Goal: Complete application form

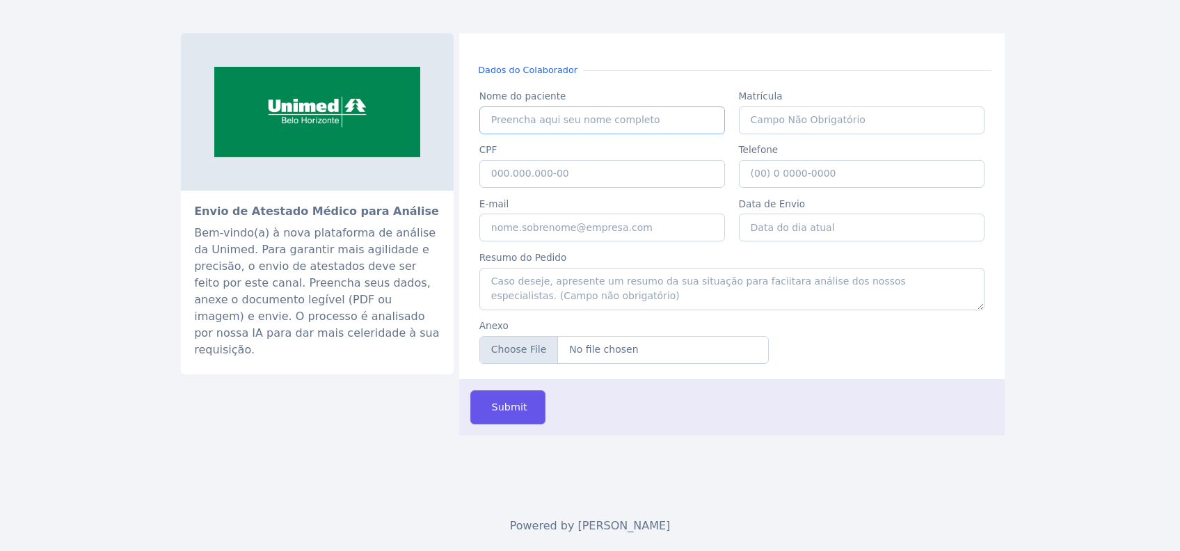
click at [539, 122] on input "Nome do paciente" at bounding box center [602, 120] width 246 height 28
paste input "[PERSON_NAME]"
type input "[PERSON_NAME]"
click at [588, 170] on input "CPF" at bounding box center [602, 174] width 246 height 28
paste input "060.241.806-24"
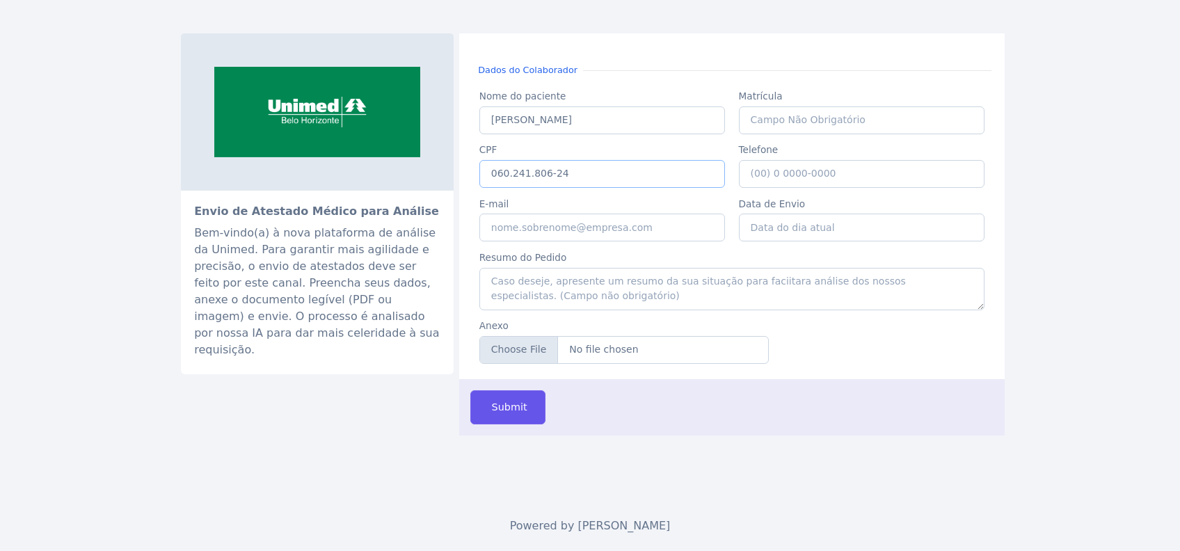
type input "060.241.806-24"
click at [804, 177] on input "Telefone" at bounding box center [862, 174] width 246 height 28
type input "[PHONE_NUMBER]"
type input "14386"
type input "[EMAIL_ADDRESS][PERSON_NAME][DOMAIN_NAME]"
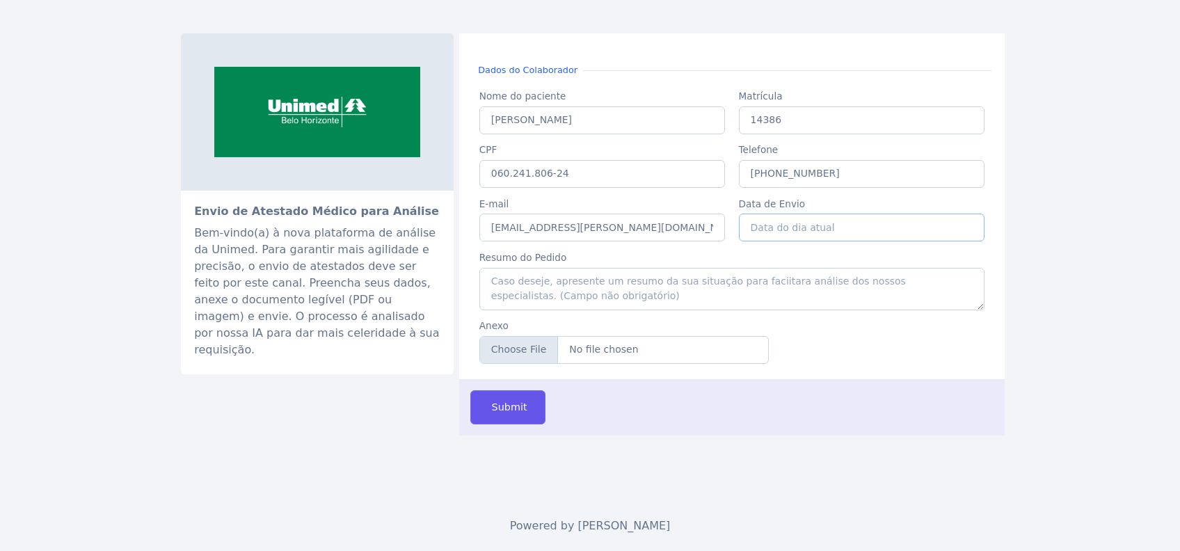
type input "[DATE]"
click at [529, 352] on input "Anexo" at bounding box center [623, 350] width 289 height 28
type input "C:\fakepath\[PERSON_NAME].pdf"
drag, startPoint x: 619, startPoint y: 120, endPoint x: 408, endPoint y: 118, distance: 211.5
click at [408, 118] on div "Envio de Atestado Médico para Análise Bem-vindo(a) à nova plataforma de análise…" at bounding box center [590, 234] width 818 height 402
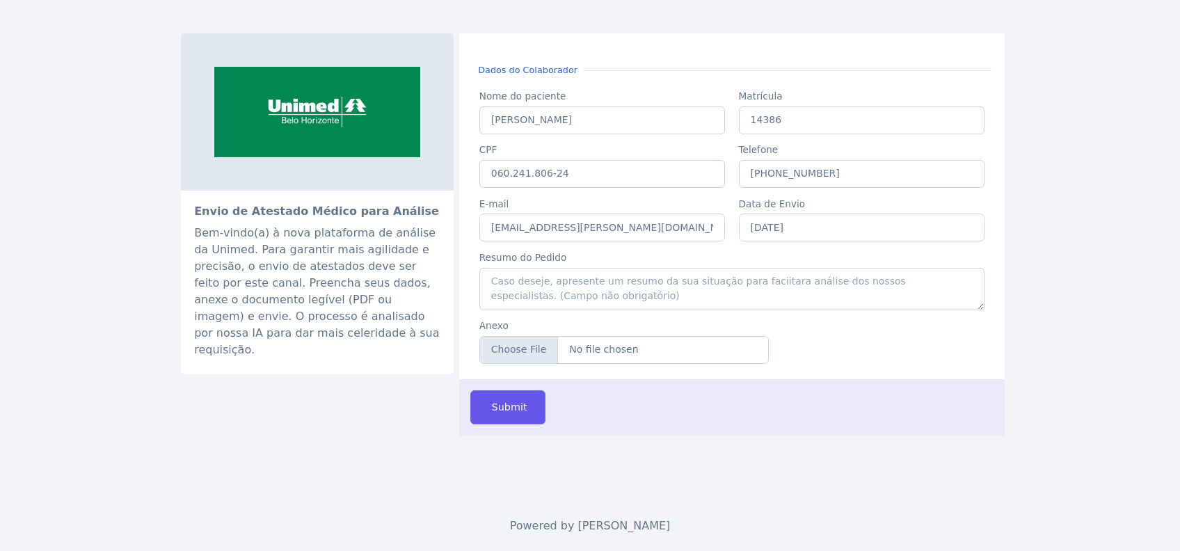
click at [680, 461] on div "Envio de Atestado Médico para Análise Bem-vindo(a) à nova plataforma de análise…" at bounding box center [590, 250] width 835 height 501
click at [511, 407] on span "Submit" at bounding box center [508, 407] width 38 height 15
